Goal: Task Accomplishment & Management: Use online tool/utility

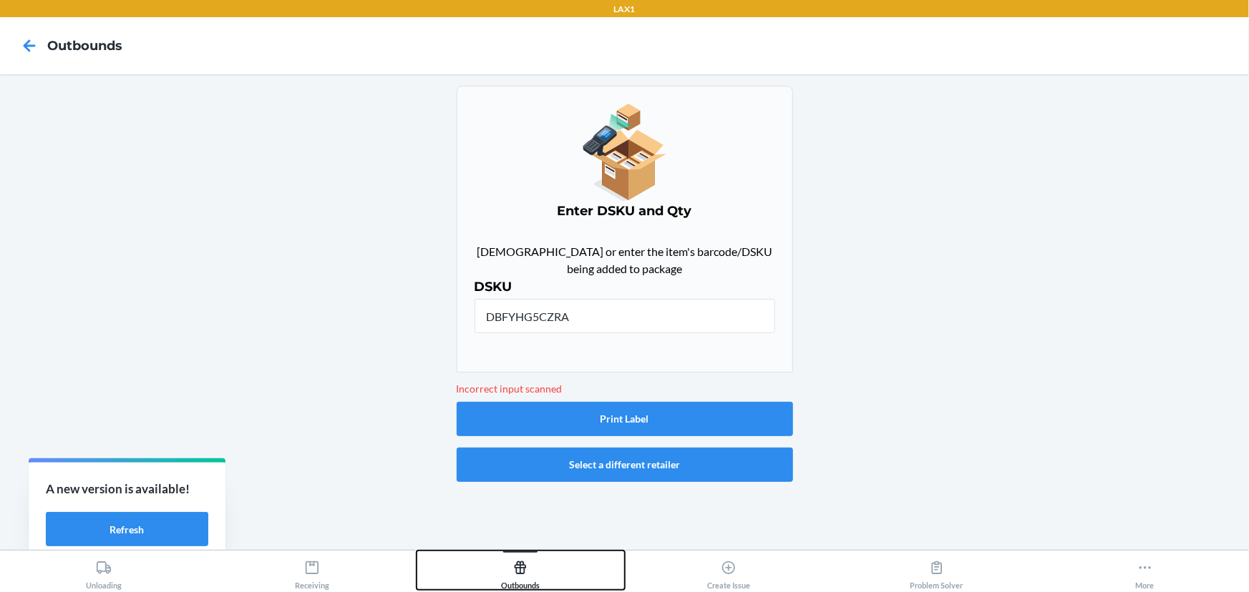
click at [536, 558] on div "Outbounds" at bounding box center [520, 573] width 39 height 36
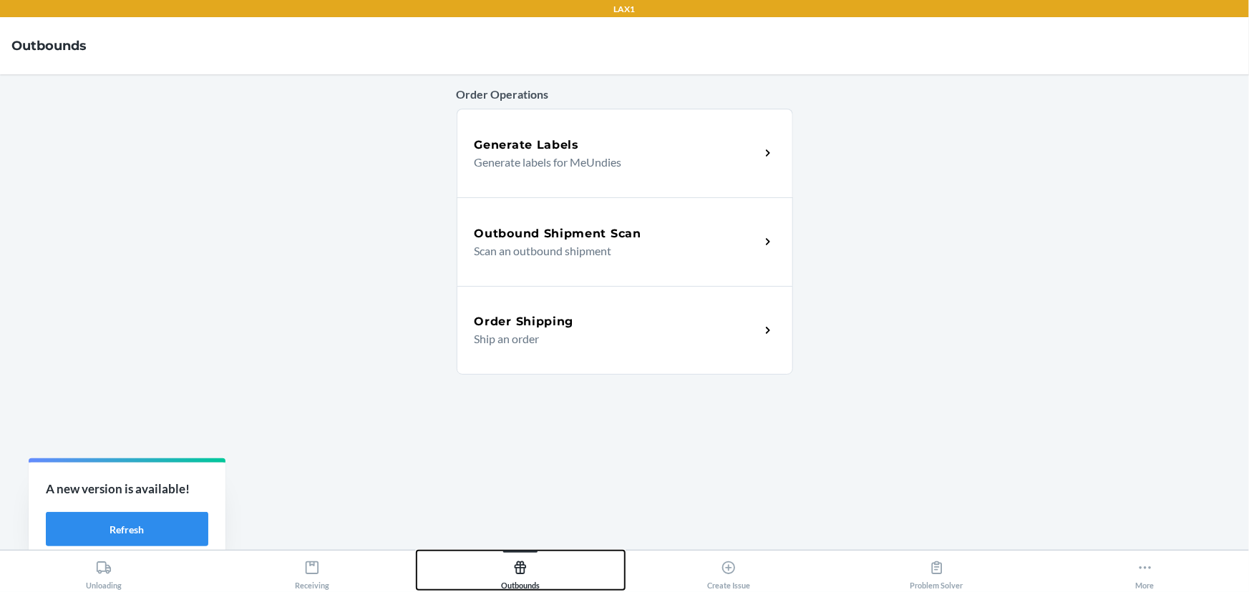
click at [536, 559] on div "Outbounds" at bounding box center [520, 573] width 39 height 36
click at [595, 162] on p "Generate labels for MeUndies" at bounding box center [611, 162] width 274 height 17
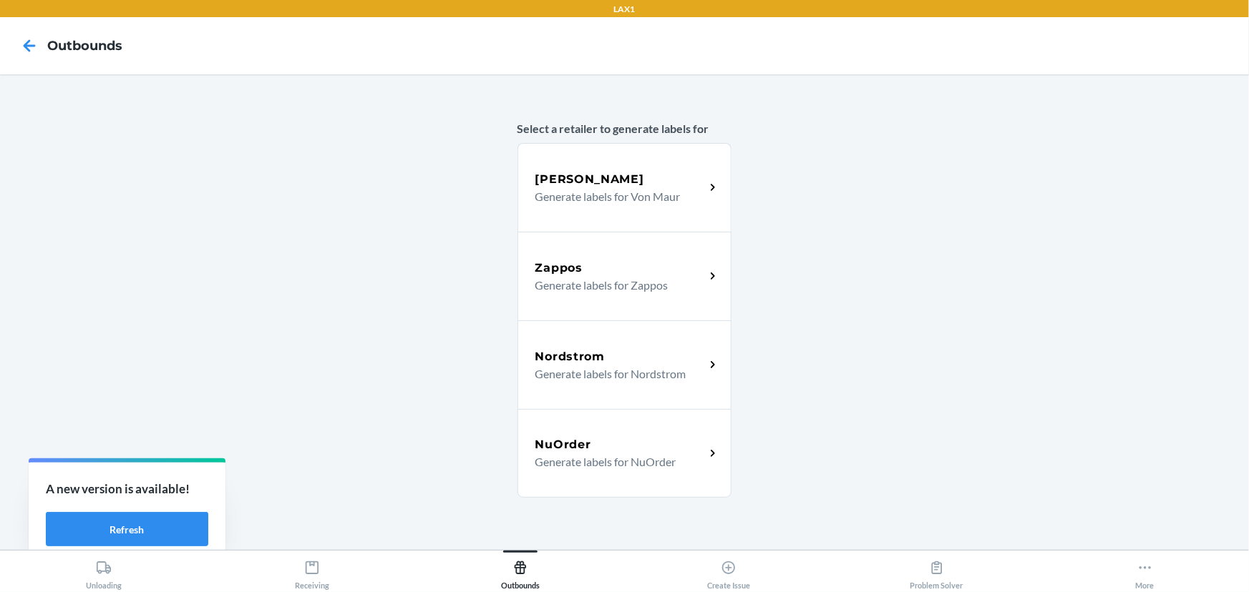
click at [621, 283] on p "Generate labels for Zappos" at bounding box center [614, 285] width 158 height 17
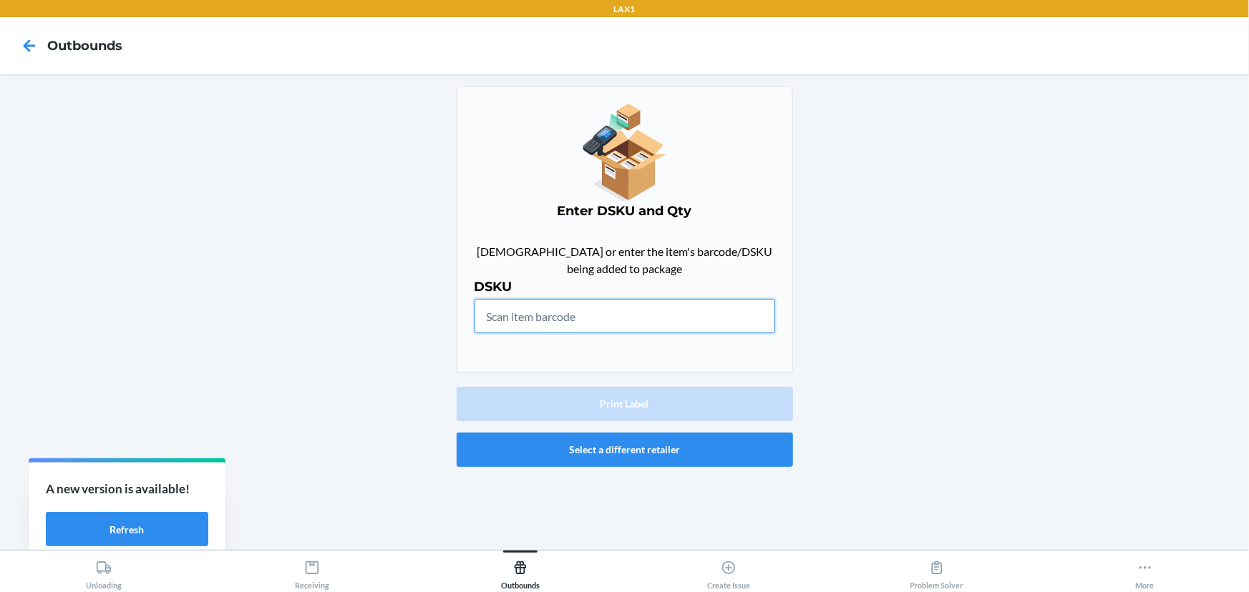
click at [622, 331] on input "text" at bounding box center [624, 316] width 301 height 34
drag, startPoint x: 124, startPoint y: 529, endPoint x: 139, endPoint y: 529, distance: 15.0
click at [125, 529] on button "Refresh" at bounding box center [127, 529] width 162 height 34
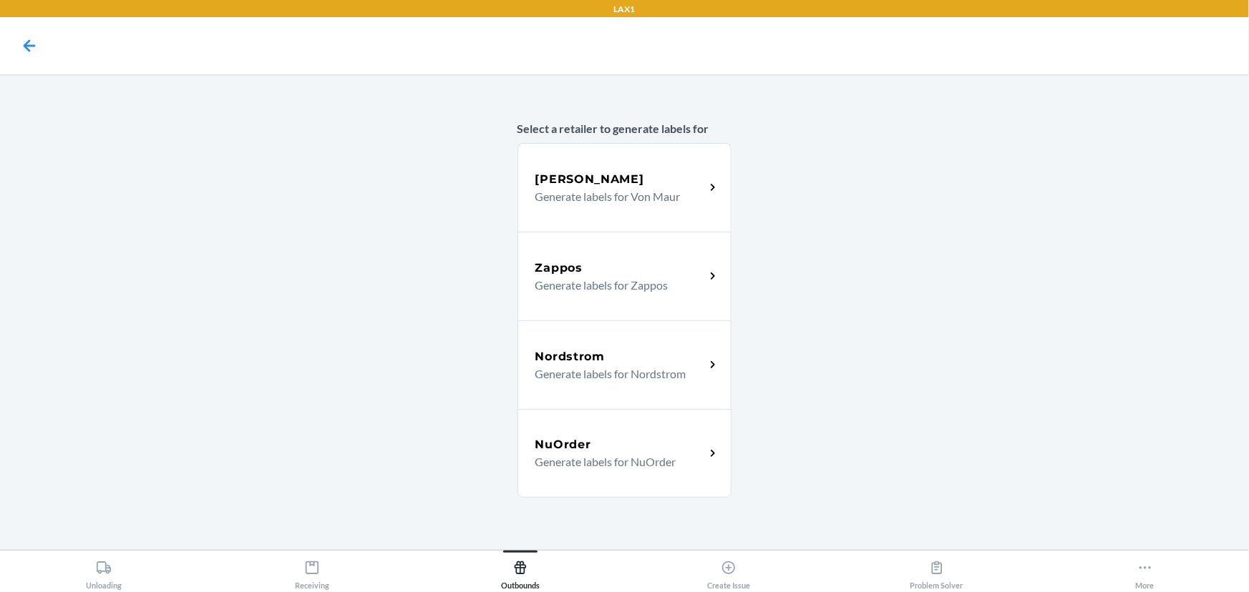
click at [585, 288] on p "Generate labels for Zappos" at bounding box center [614, 285] width 158 height 17
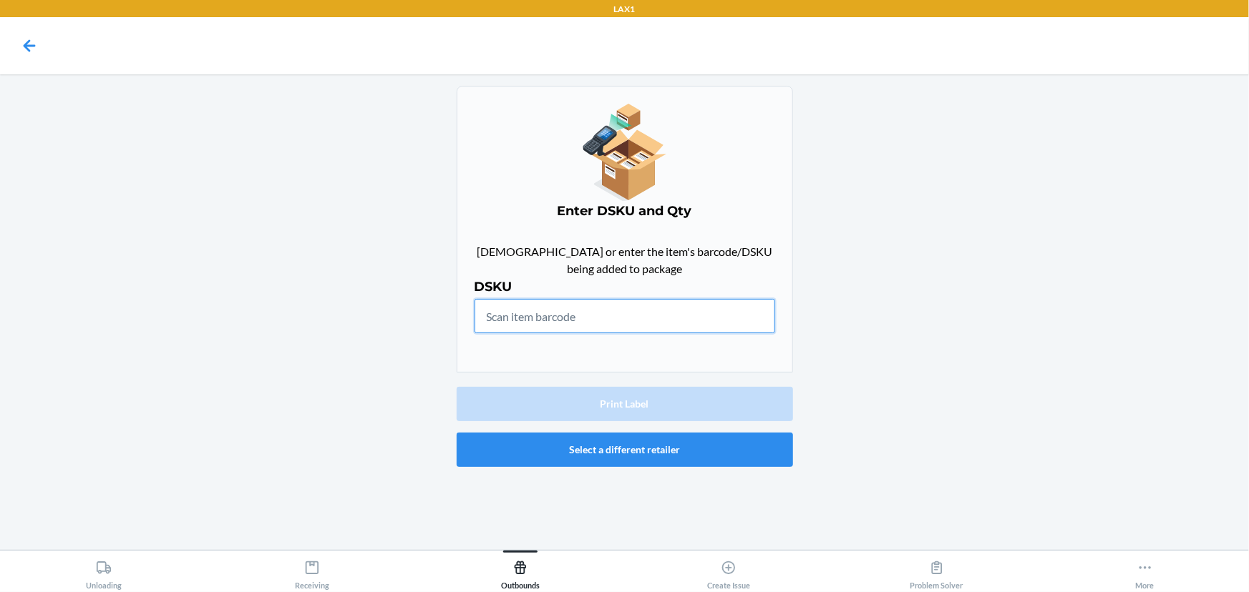
click at [545, 318] on input "text" at bounding box center [624, 316] width 301 height 34
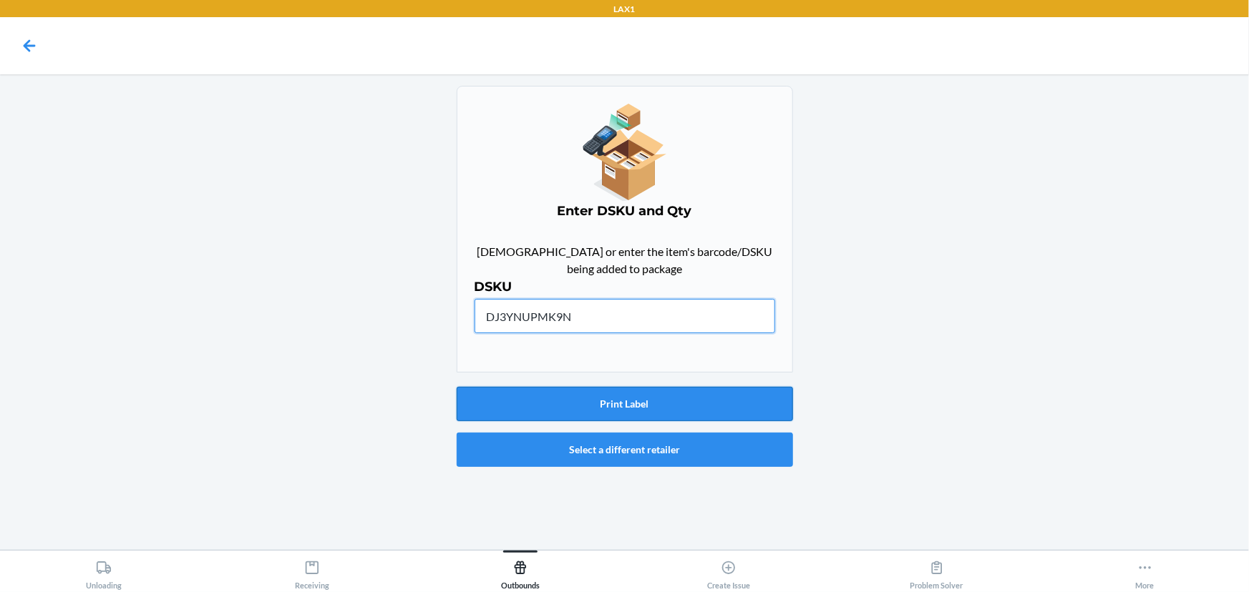
type input "DJ3YNUPMK9N"
click at [636, 387] on button "Print Label" at bounding box center [625, 404] width 336 height 34
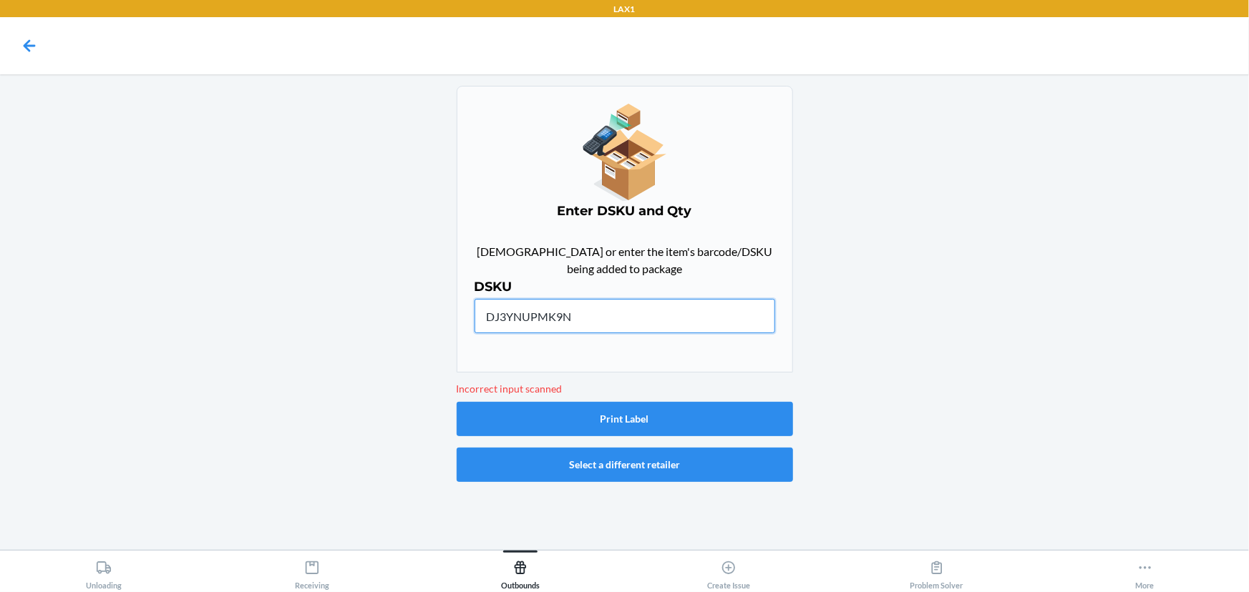
click at [519, 318] on input "DJ3YNUPMK9N" at bounding box center [624, 316] width 301 height 34
click at [536, 318] on input "DJ3YNUPMK9N" at bounding box center [624, 316] width 301 height 34
drag, startPoint x: 615, startPoint y: 318, endPoint x: 462, endPoint y: 318, distance: 153.1
click at [462, 318] on div "Enter DSKU and Qty Scan or enter the item's barcode/DSKU being added to package…" at bounding box center [625, 229] width 336 height 287
click at [585, 322] on input "DJ3YNUPMK9N" at bounding box center [624, 316] width 301 height 34
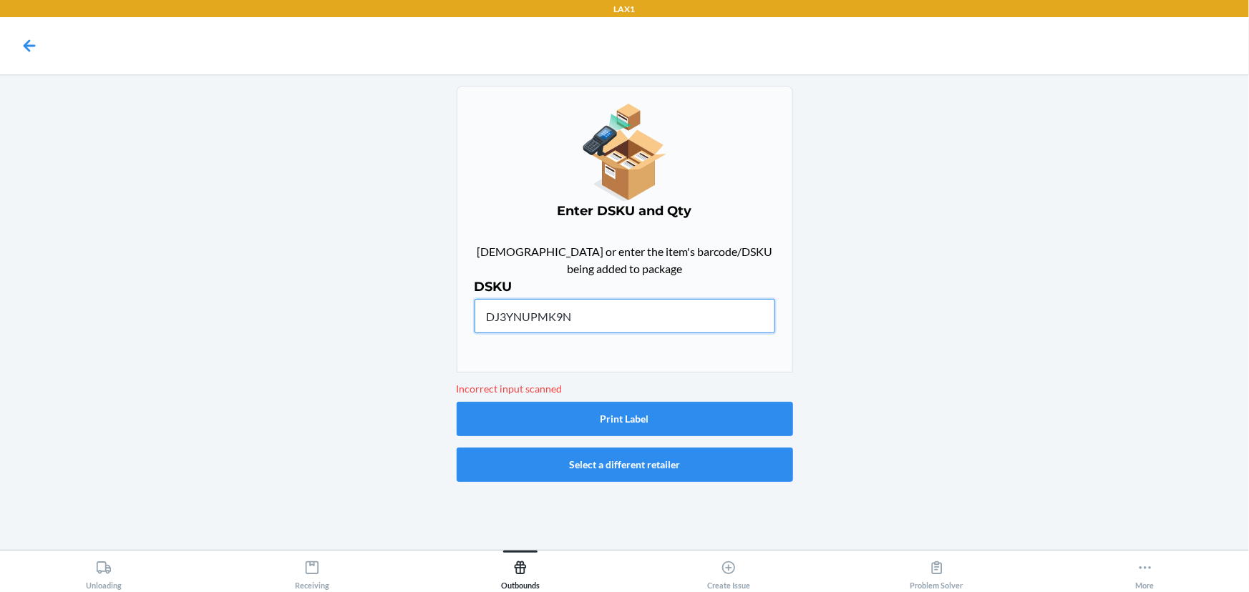
click at [585, 322] on input "DJ3YNUPMK9N" at bounding box center [624, 316] width 301 height 34
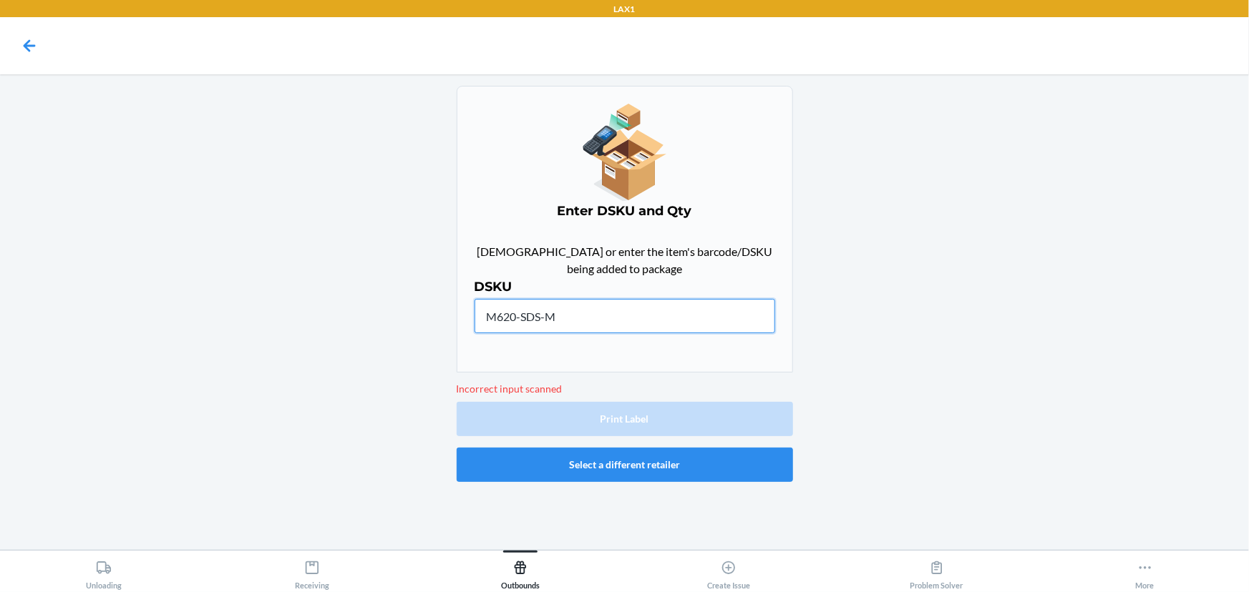
type input "M620-SDS-M"
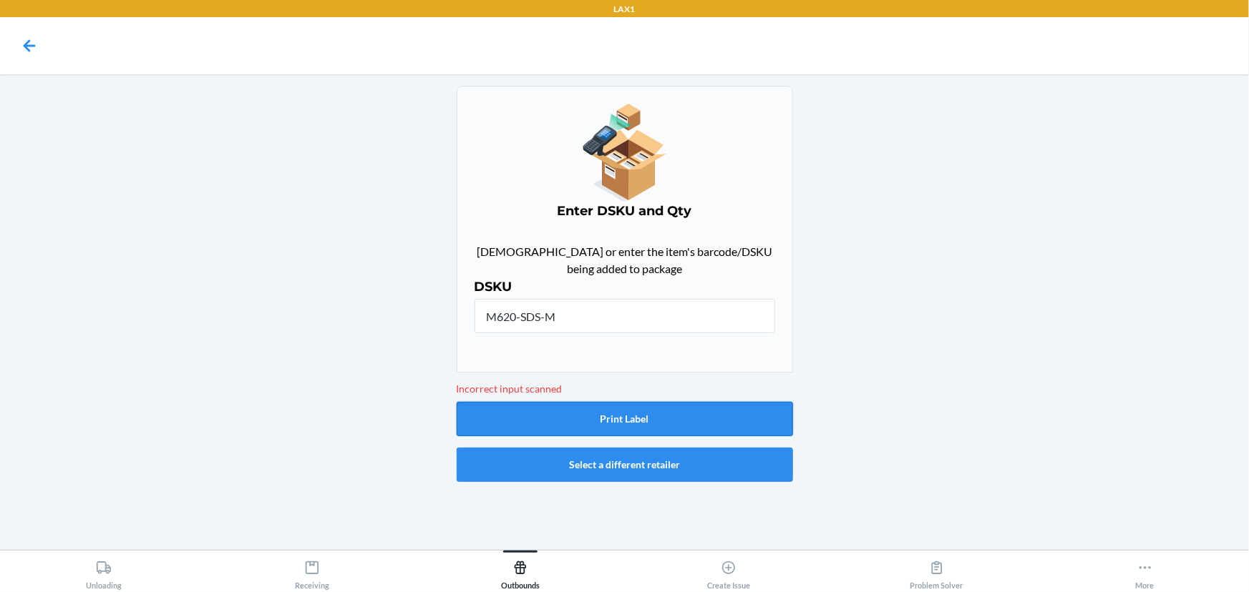
click at [635, 417] on button "Print Label" at bounding box center [625, 419] width 336 height 34
